Goal: Navigation & Orientation: Understand site structure

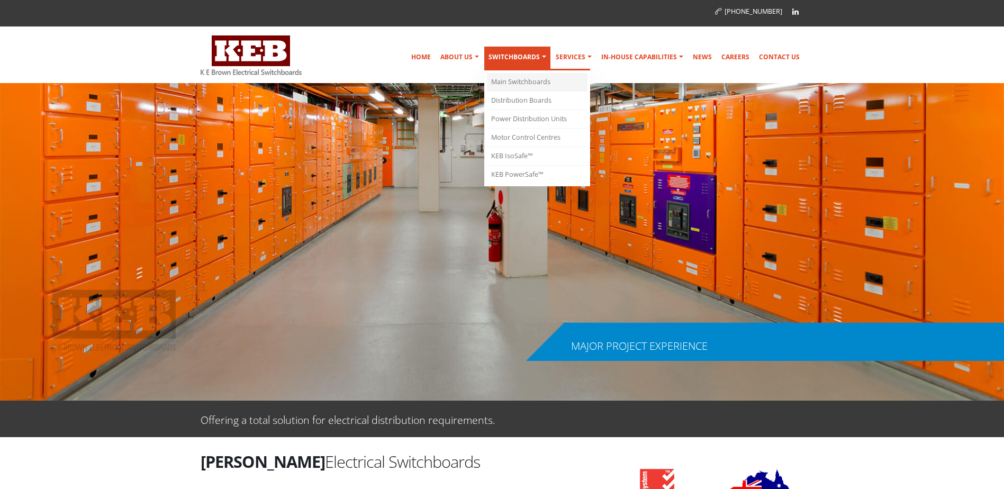
click at [519, 78] on link "Main Switchboards" at bounding box center [537, 82] width 101 height 19
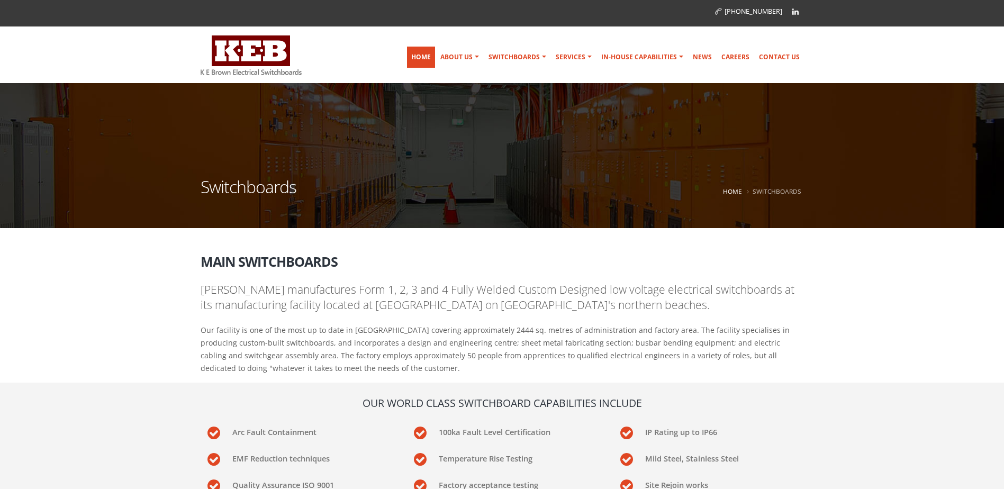
click at [430, 62] on link "Home" at bounding box center [421, 57] width 28 height 21
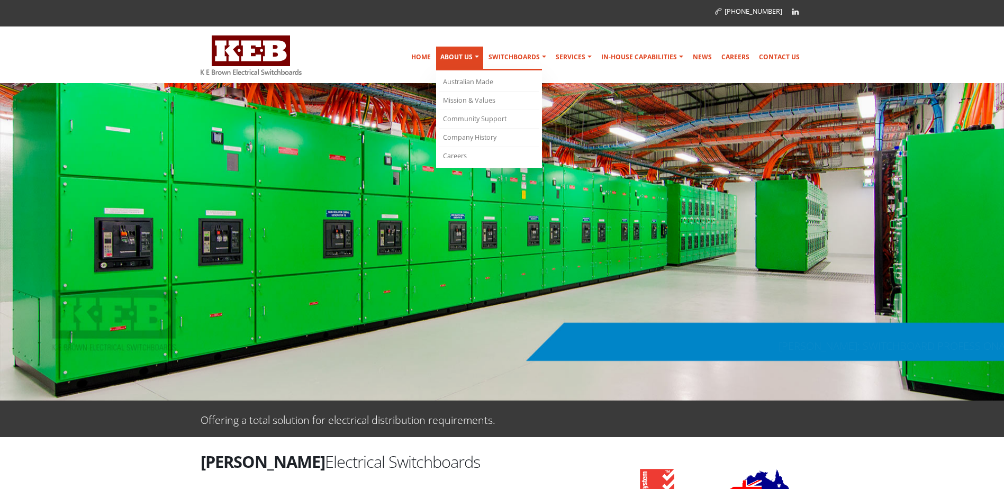
click at [465, 61] on link "About Us" at bounding box center [459, 59] width 47 height 24
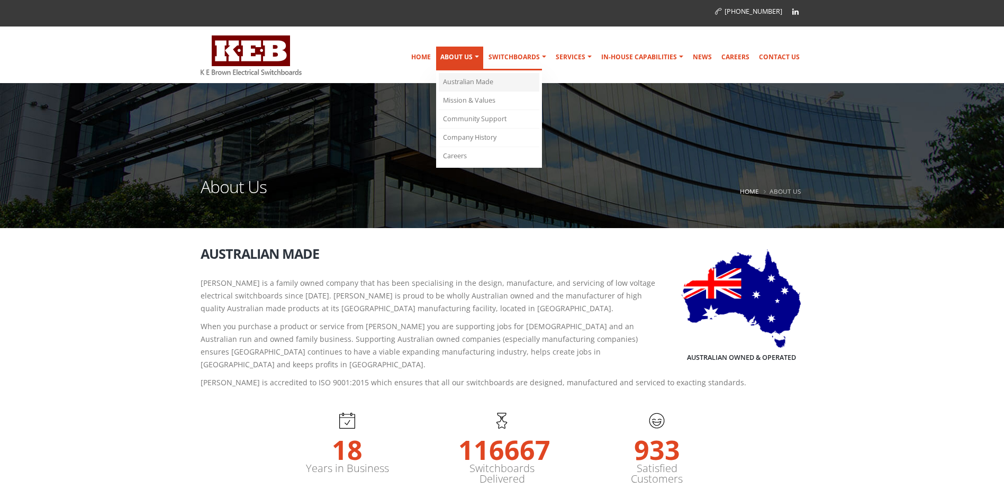
click at [470, 82] on link "Australian Made" at bounding box center [489, 82] width 101 height 19
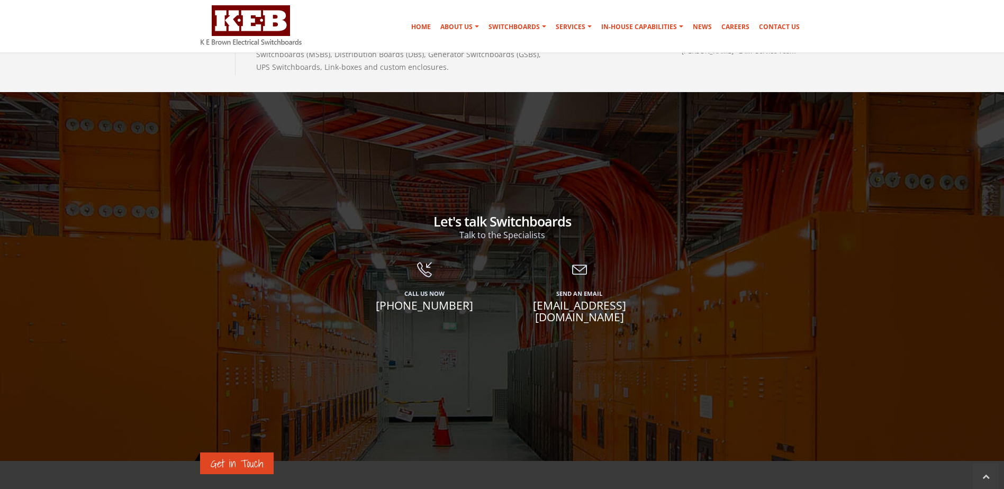
scroll to position [1534, 0]
